Goal: Transaction & Acquisition: Book appointment/travel/reservation

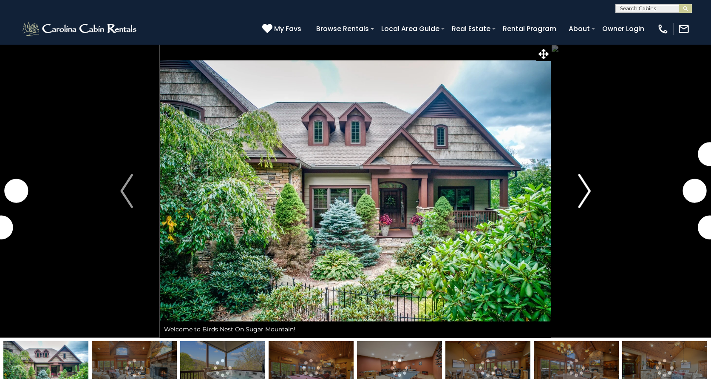
click at [587, 194] on img "Next" at bounding box center [584, 191] width 13 height 34
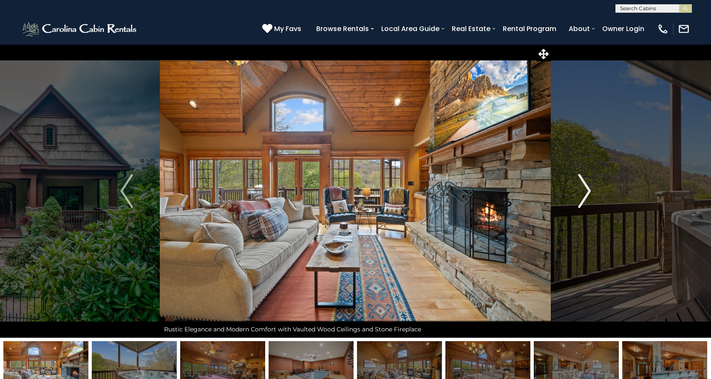
click at [587, 193] on img "Next" at bounding box center [584, 191] width 13 height 34
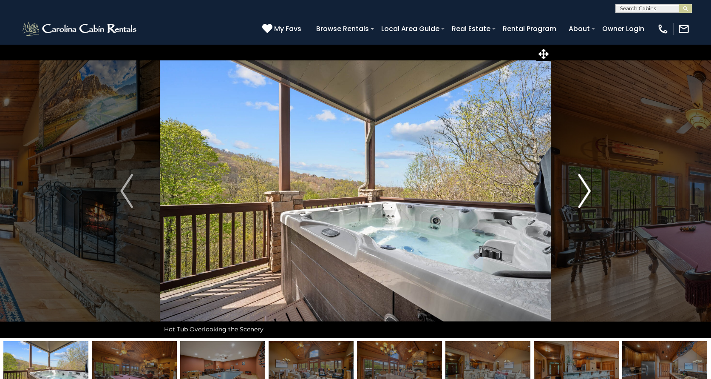
click at [587, 193] on img "Next" at bounding box center [584, 191] width 13 height 34
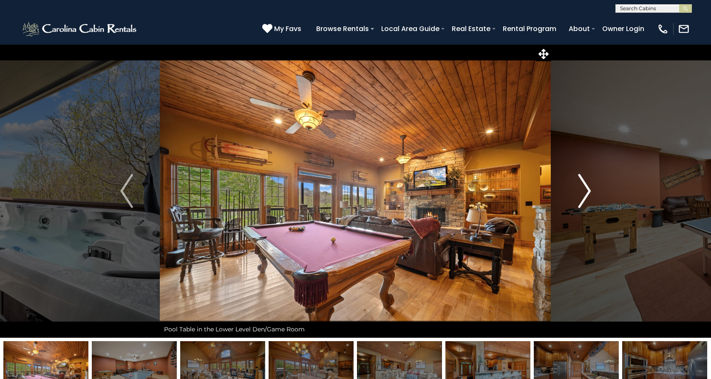
click at [587, 193] on img "Next" at bounding box center [584, 191] width 13 height 34
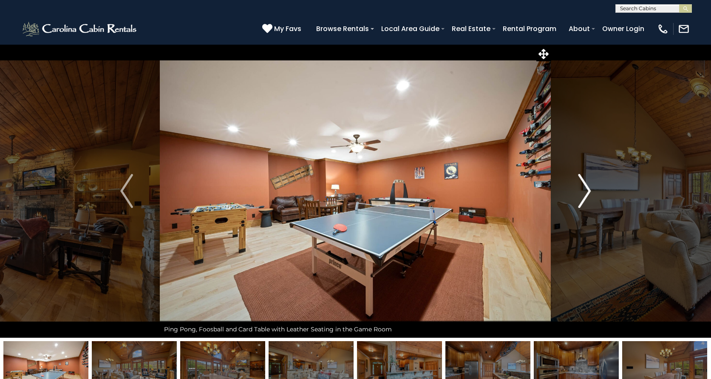
click at [587, 193] on img "Next" at bounding box center [584, 191] width 13 height 34
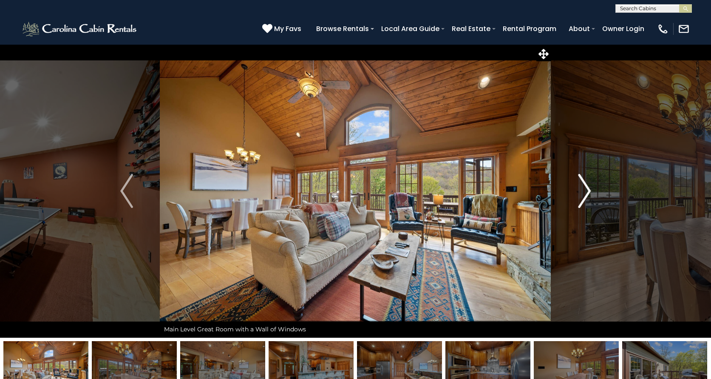
click at [587, 193] on img "Next" at bounding box center [584, 191] width 13 height 34
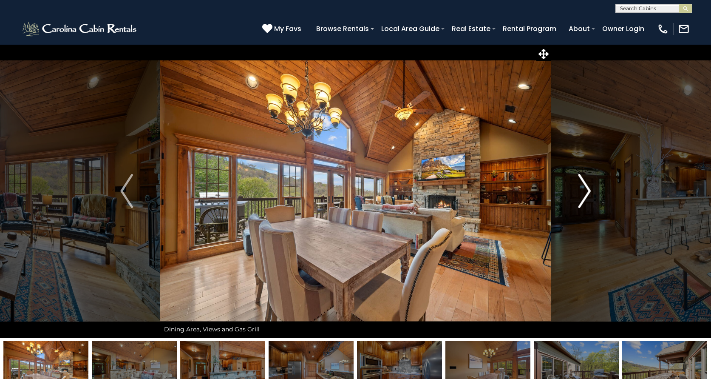
click at [587, 193] on img "Next" at bounding box center [584, 191] width 13 height 34
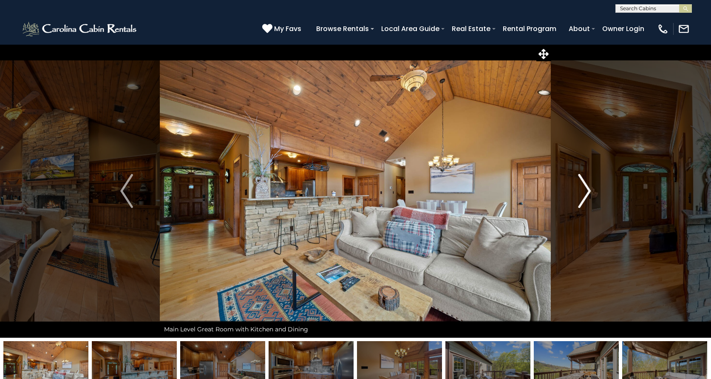
click at [587, 193] on img "Next" at bounding box center [584, 191] width 13 height 34
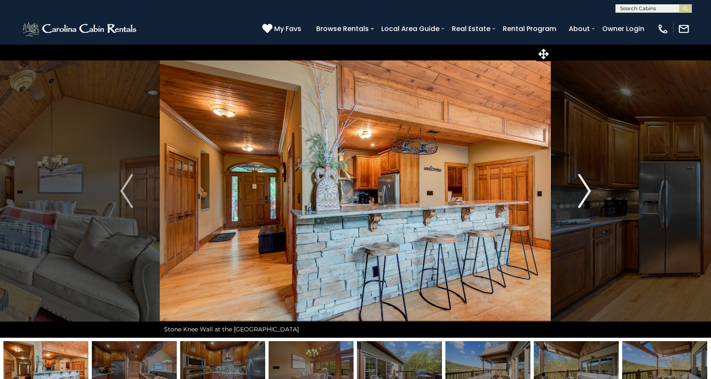
click at [587, 193] on img "Next" at bounding box center [584, 191] width 13 height 34
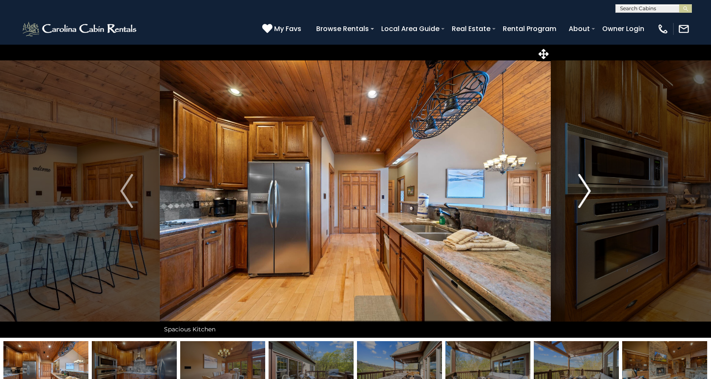
click at [587, 193] on img "Next" at bounding box center [584, 191] width 13 height 34
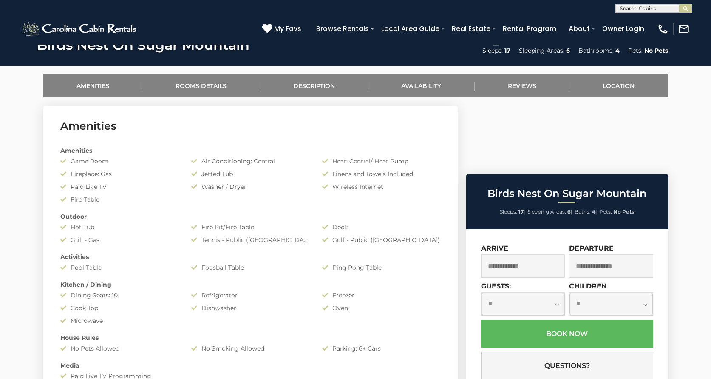
scroll to position [376, 0]
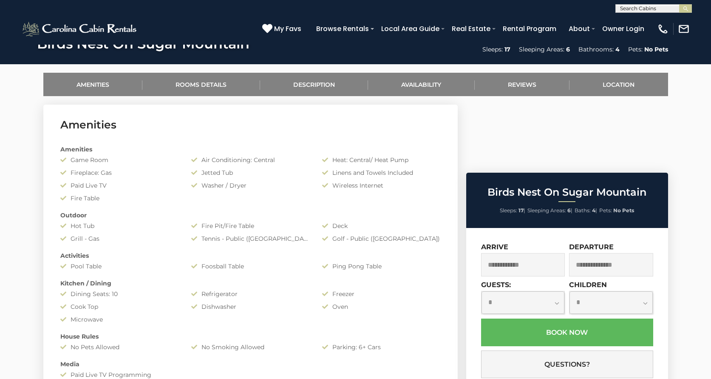
click at [506, 253] on input "text" at bounding box center [523, 264] width 84 height 23
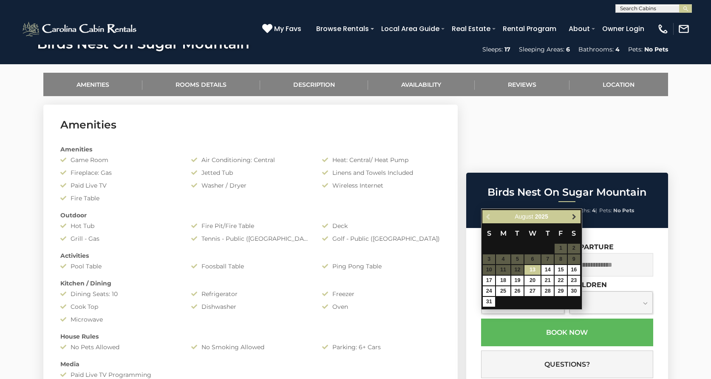
click at [574, 217] on span "Next" at bounding box center [574, 216] width 7 height 7
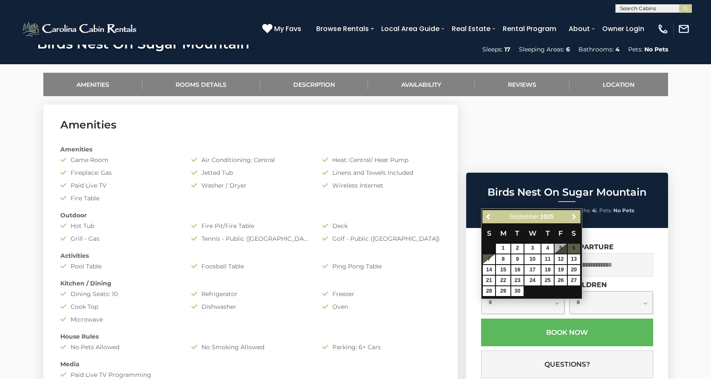
click at [574, 217] on span "Next" at bounding box center [574, 216] width 7 height 7
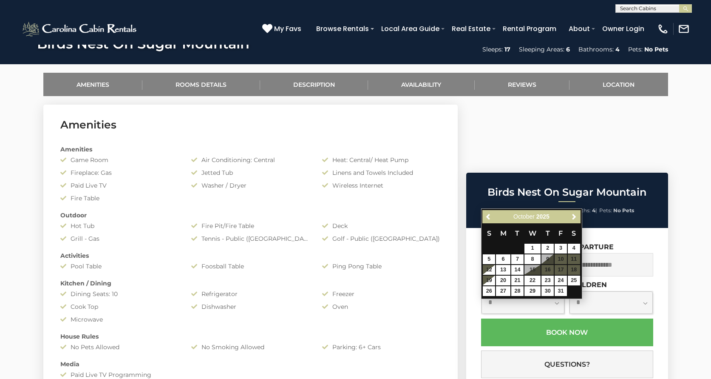
click at [574, 217] on span "Next" at bounding box center [574, 216] width 7 height 7
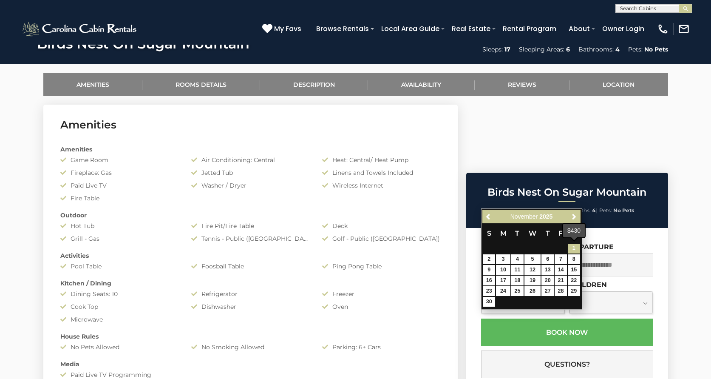
click at [576, 247] on link "1" at bounding box center [574, 249] width 12 height 10
type input "**********"
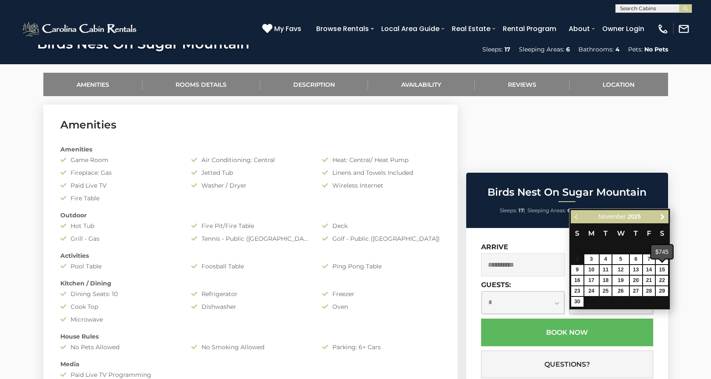
click at [665, 261] on span at bounding box center [662, 259] width 7 height 3
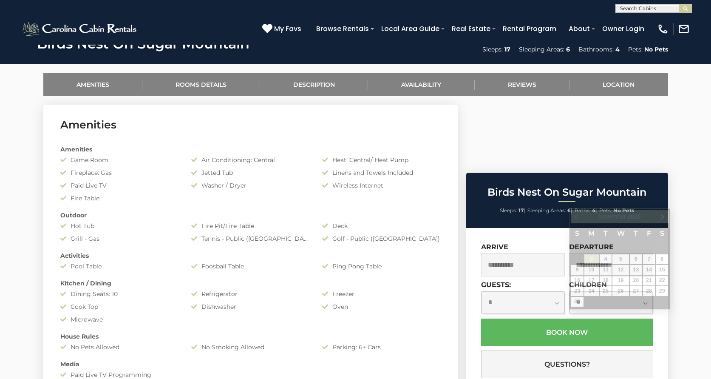
click at [588, 253] on input "text" at bounding box center [611, 264] width 84 height 23
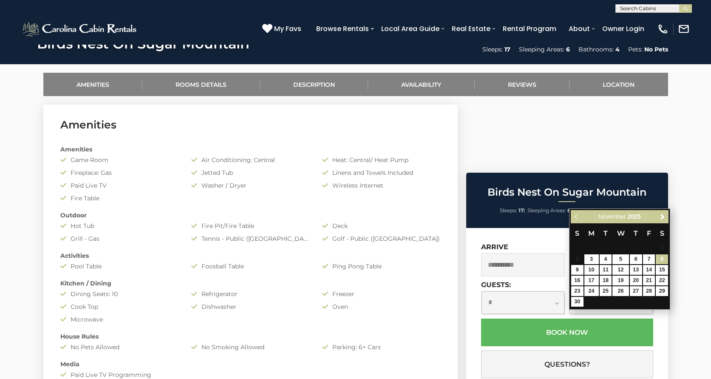
click at [663, 259] on link "8" at bounding box center [662, 259] width 12 height 10
type input "**********"
